Goal: Transaction & Acquisition: Purchase product/service

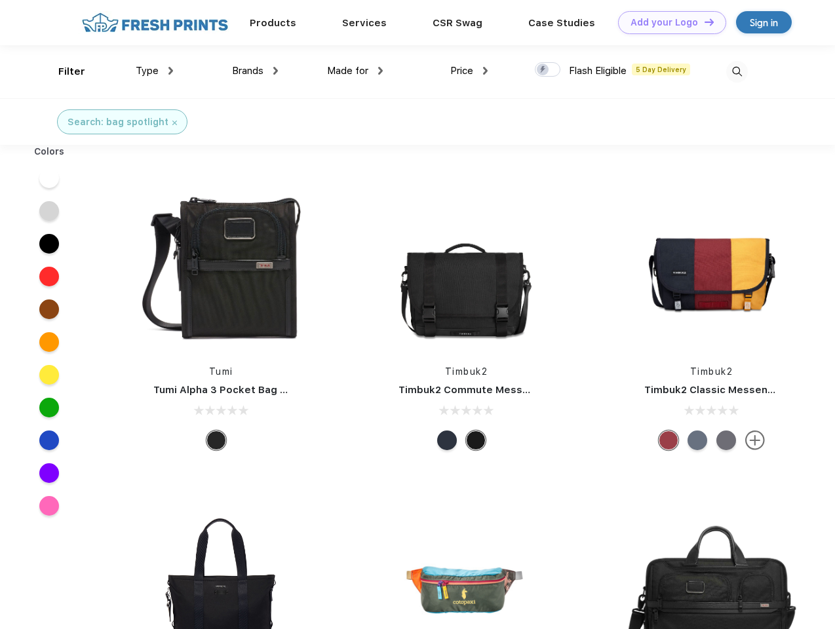
scroll to position [1, 0]
click at [667, 22] on link "Add your Logo Design Tool" at bounding box center [672, 22] width 108 height 23
click at [0, 0] on div "Design Tool" at bounding box center [0, 0] width 0 height 0
click at [703, 22] on link "Add your Logo Design Tool" at bounding box center [672, 22] width 108 height 23
click at [63, 71] on div "Filter" at bounding box center [71, 71] width 27 height 15
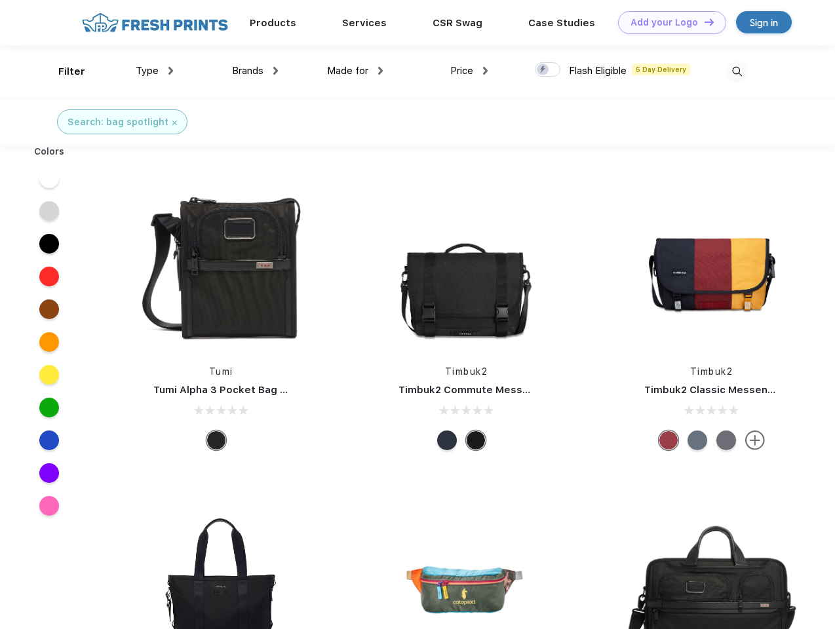
click at [155, 71] on span "Type" at bounding box center [147, 71] width 23 height 12
click at [255, 71] on span "Brands" at bounding box center [247, 71] width 31 height 12
click at [355, 71] on span "Made for" at bounding box center [347, 71] width 41 height 12
click at [469, 71] on span "Price" at bounding box center [461, 71] width 23 height 12
click at [548, 70] on div at bounding box center [548, 69] width 26 height 14
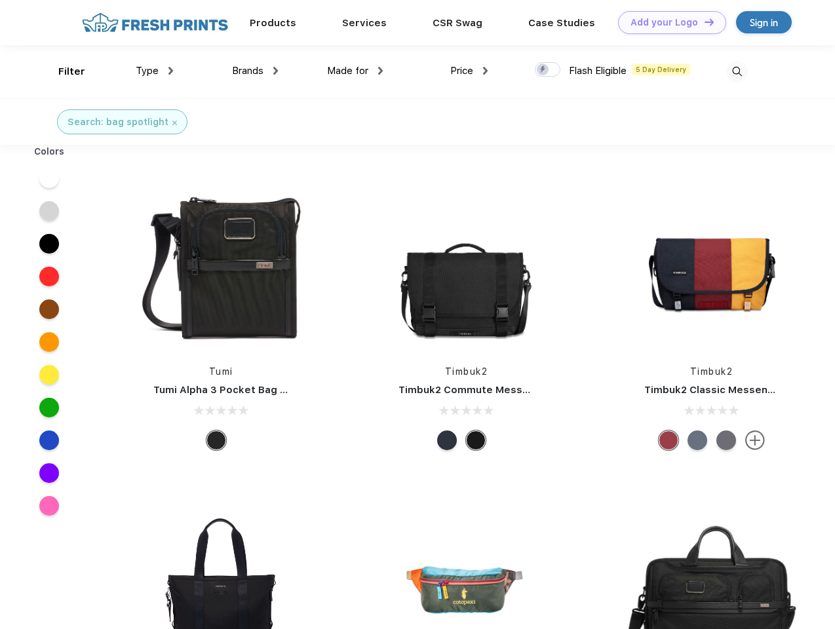
click at [543, 70] on input "checkbox" at bounding box center [539, 66] width 9 height 9
click at [737, 71] on img at bounding box center [737, 72] width 22 height 22
